Goal: Information Seeking & Learning: Learn about a topic

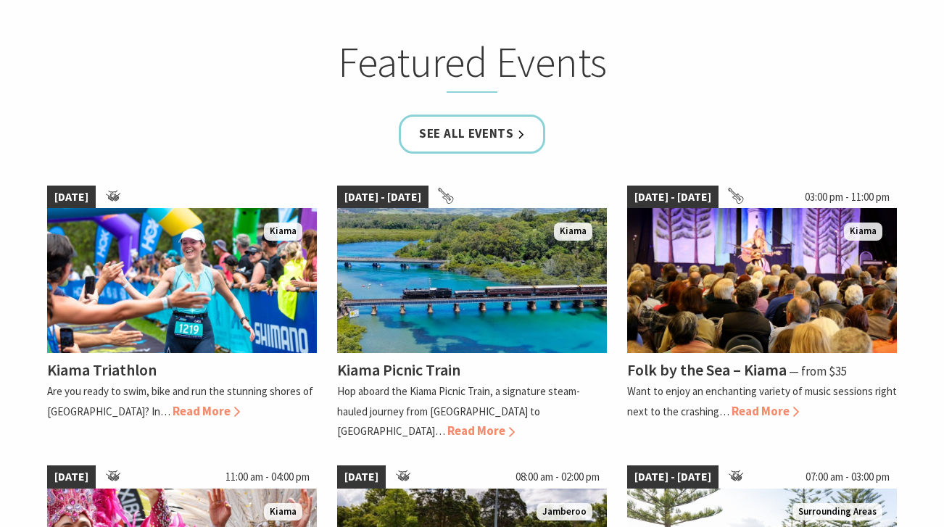
scroll to position [863, 0]
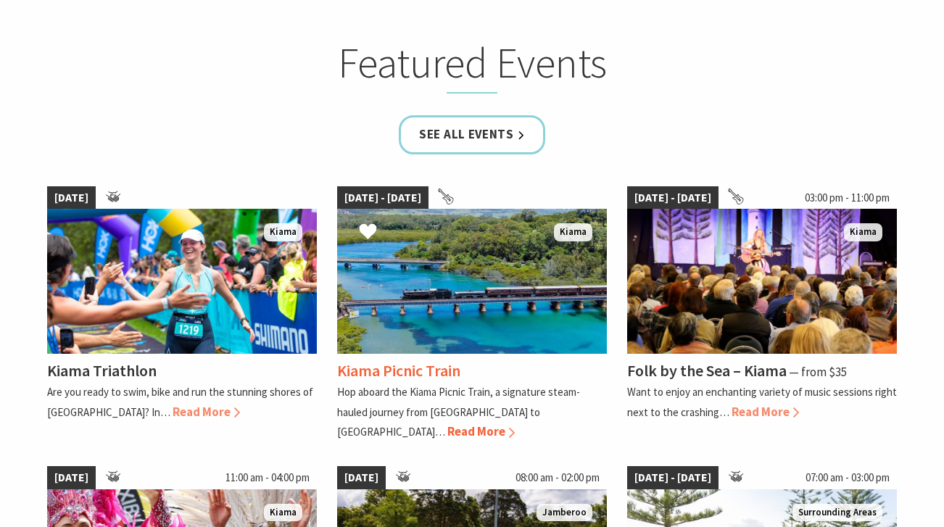
click at [587, 322] on img at bounding box center [472, 281] width 270 height 145
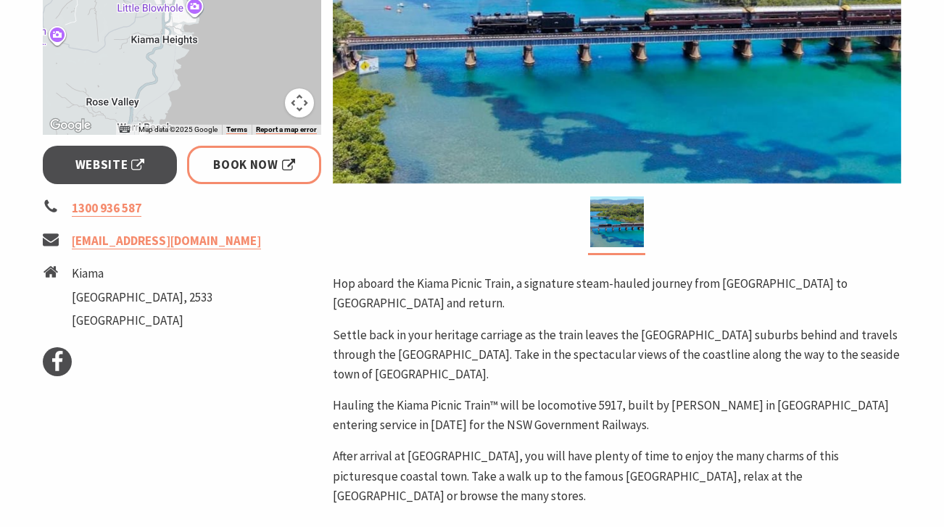
scroll to position [461, 0]
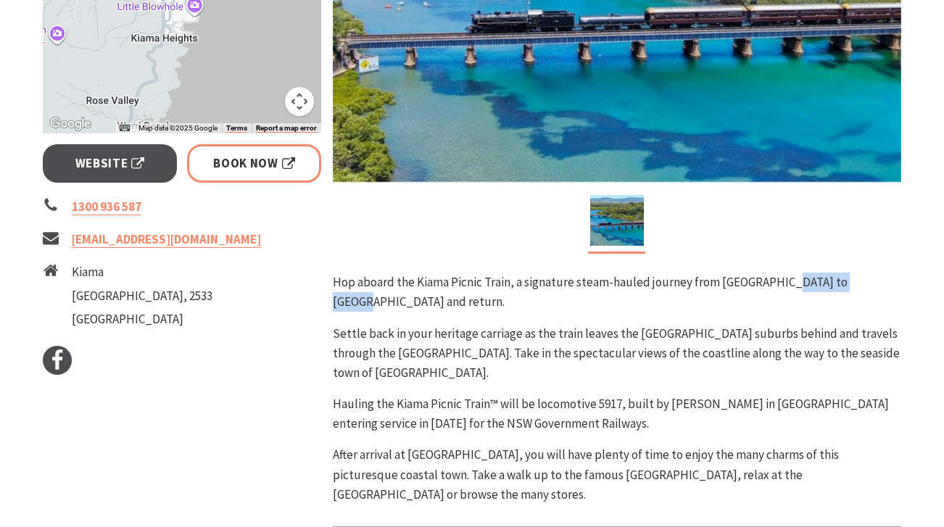
drag, startPoint x: 866, startPoint y: 279, endPoint x: 784, endPoint y: 279, distance: 81.9
click at [784, 279] on p "Hop aboard the Kiama Picnic Train, a signature steam-hauled journey from [GEOGR…" at bounding box center [617, 292] width 568 height 39
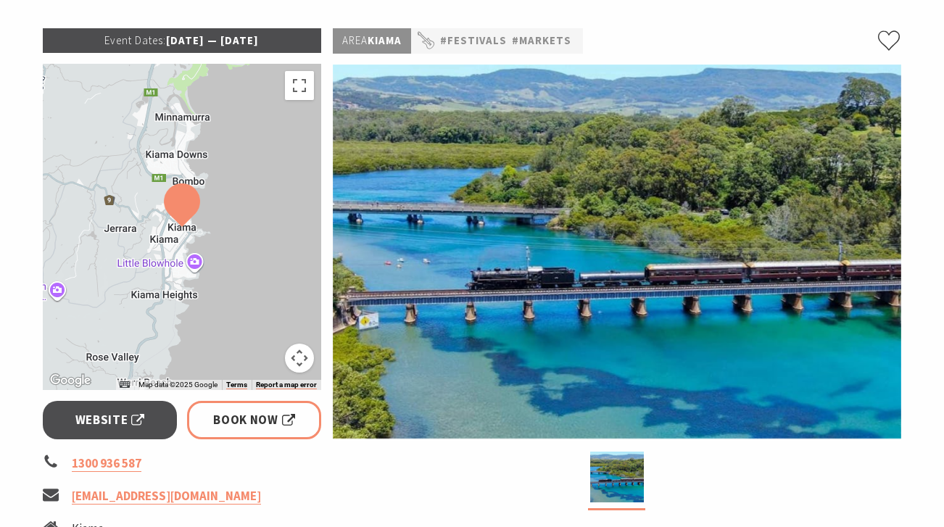
scroll to position [205, 0]
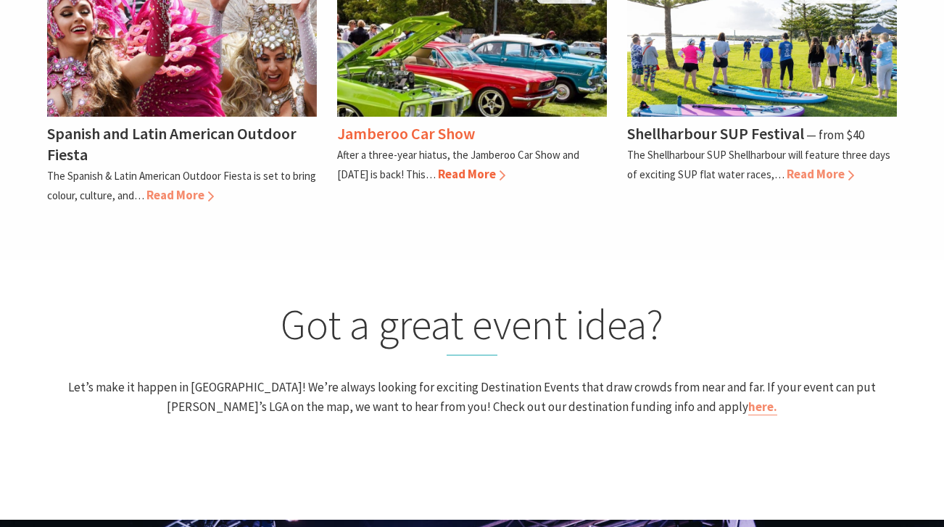
scroll to position [1428, 0]
